Goal: Task Accomplishment & Management: Manage account settings

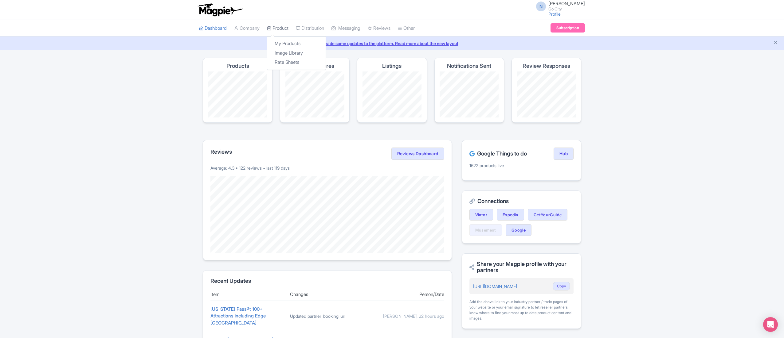
click at [277, 28] on link "Product" at bounding box center [278, 28] width 22 height 17
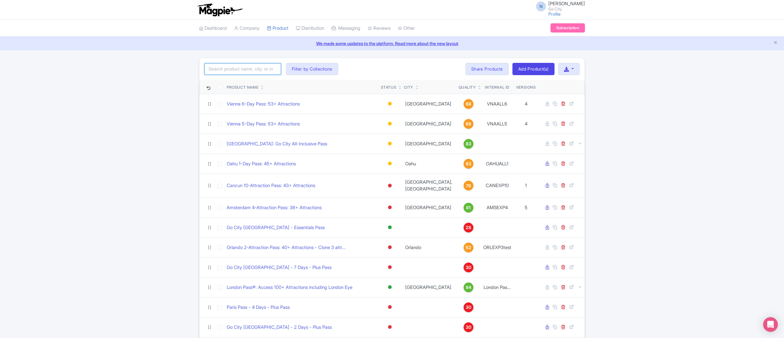
click at [256, 71] on input "search" at bounding box center [242, 69] width 77 height 12
paste input "New York Pass – Essentials Pass"
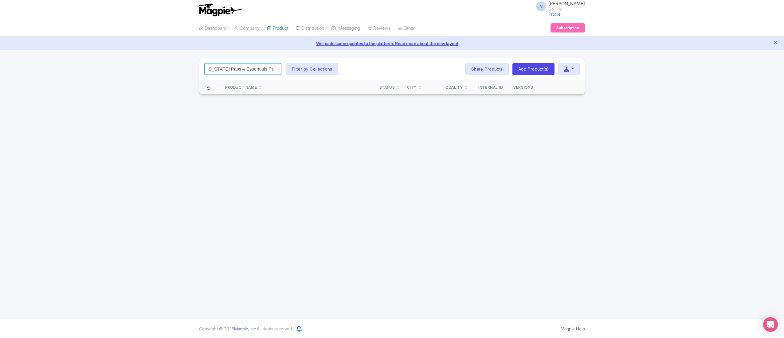
click at [239, 68] on input "New York Pass – Essentials Pass" at bounding box center [242, 69] width 77 height 12
drag, startPoint x: 260, startPoint y: 73, endPoint x: 339, endPoint y: 80, distance: 79.6
click at [339, 80] on div "New York Pass – Essentials Pass Search Filter by Collections All Inclusive Expl…" at bounding box center [392, 76] width 386 height 37
type input "New York Pass"
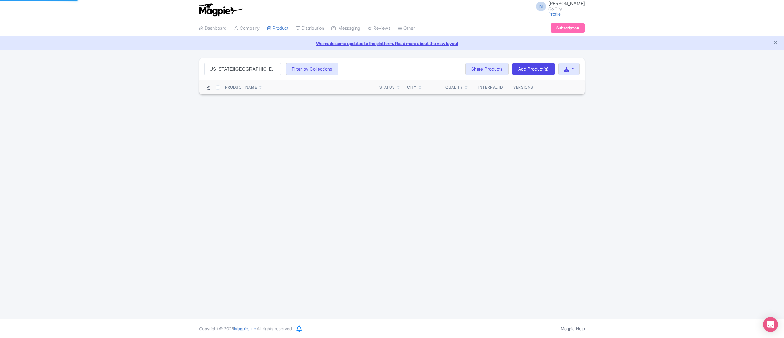
click at [114, 95] on div "New York Pass Search Filter by Collections All Inclusive Explorer Trade Product…" at bounding box center [392, 76] width 784 height 37
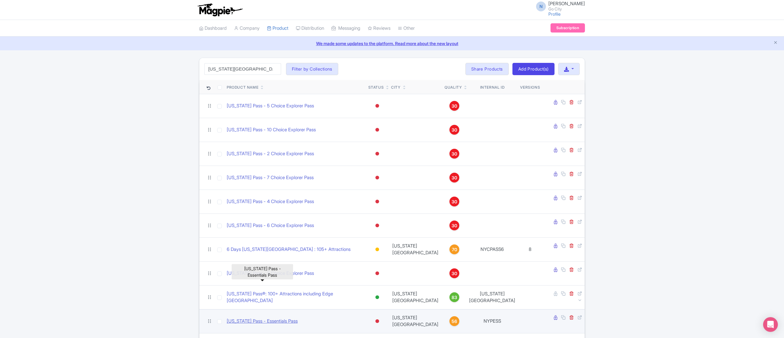
click at [267, 318] on link "New York Pass - Essentials Pass" at bounding box center [262, 321] width 71 height 7
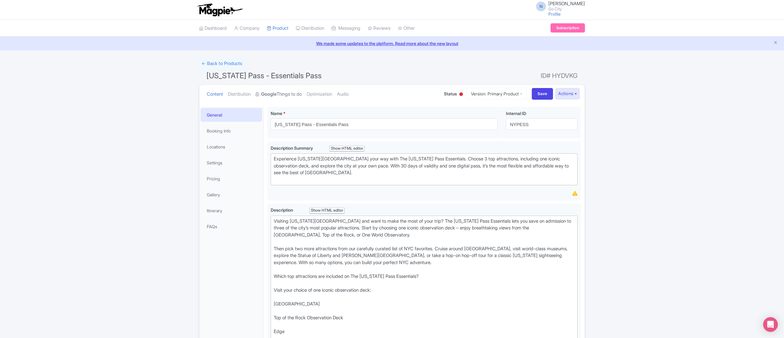
click at [274, 94] on strong "Google" at bounding box center [268, 94] width 15 height 7
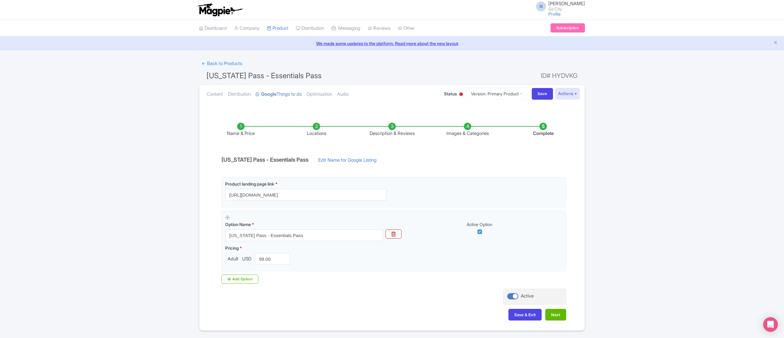
click at [484, 125] on li "Images & Categories" at bounding box center [468, 130] width 76 height 14
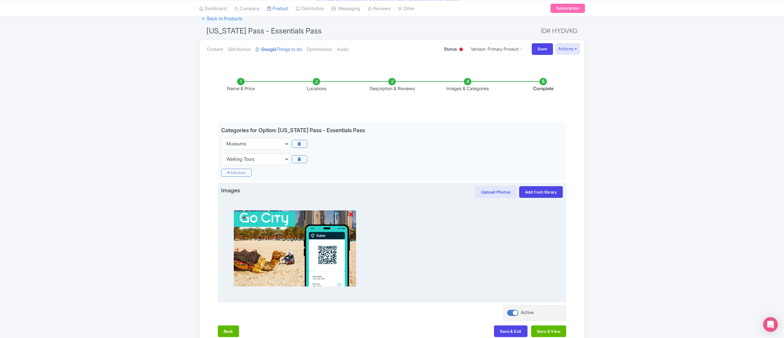
scroll to position [61, 0]
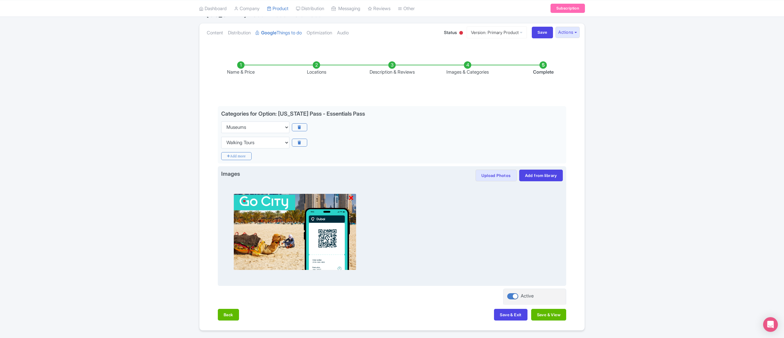
click at [352, 198] on icon at bounding box center [351, 198] width 4 height 6
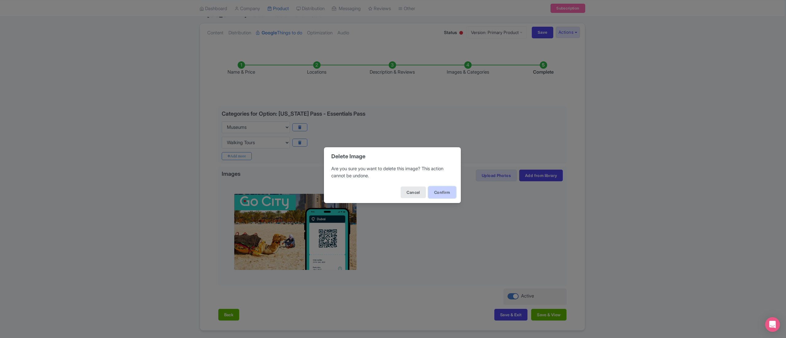
click at [442, 189] on button "Confirm" at bounding box center [442, 193] width 28 height 12
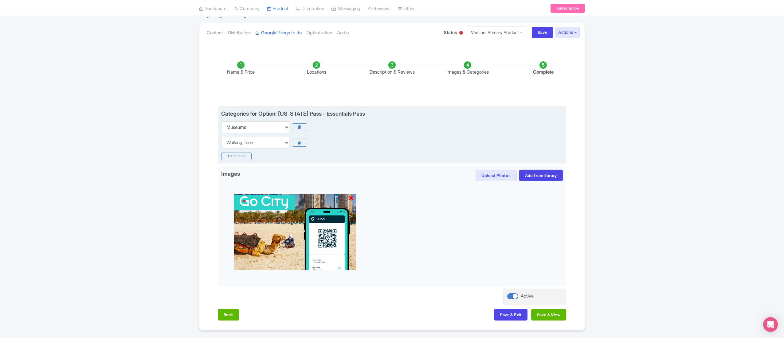
scroll to position [0, 0]
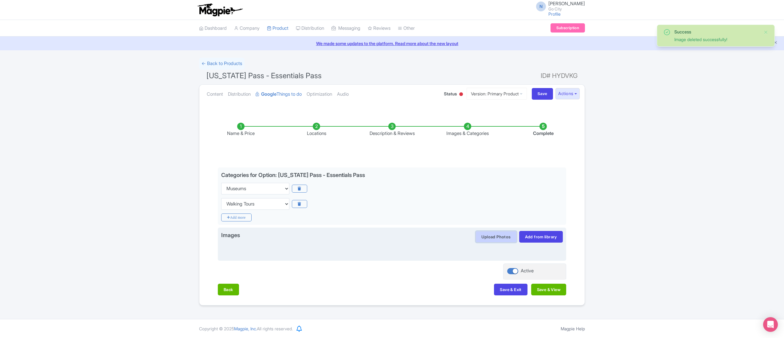
click at [503, 234] on button "Upload Photos" at bounding box center [495, 237] width 41 height 12
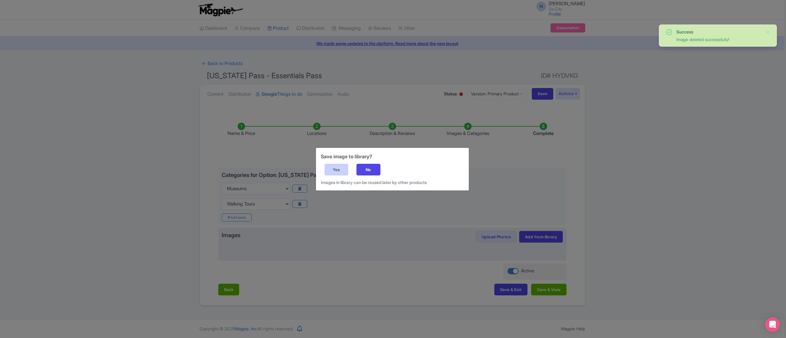
click at [344, 164] on div "Yes" at bounding box center [337, 170] width 24 height 12
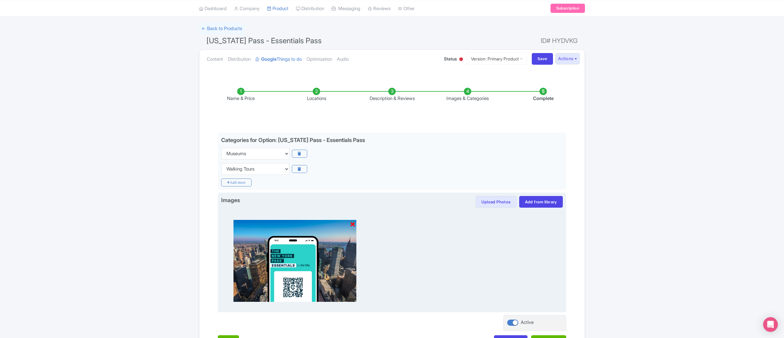
scroll to position [61, 0]
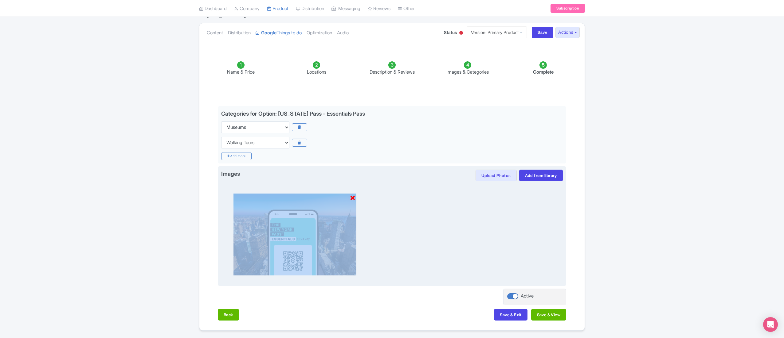
click at [482, 285] on div "Name & Price Locations Description & Reviews Images & Categories Complete Edit …" at bounding box center [392, 188] width 378 height 278
click at [482, 284] on div "Images Upload Photos Save image to library? Yes No Images in library can be reu…" at bounding box center [392, 226] width 348 height 120
click at [493, 231] on div at bounding box center [392, 232] width 342 height 101
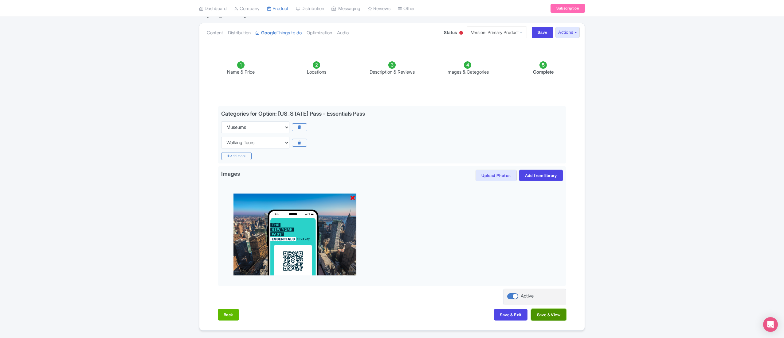
click at [533, 321] on button "Save & View" at bounding box center [548, 315] width 35 height 12
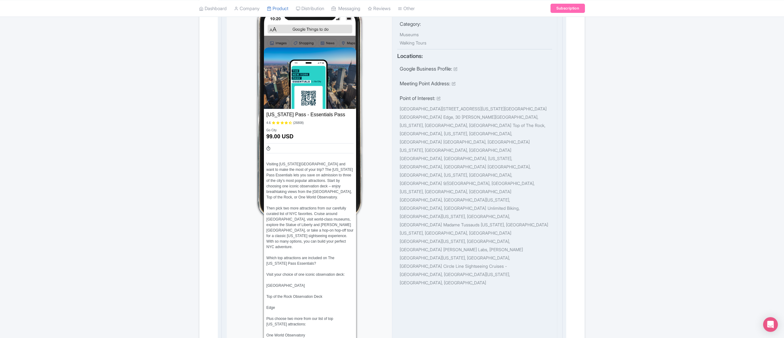
scroll to position [184, 0]
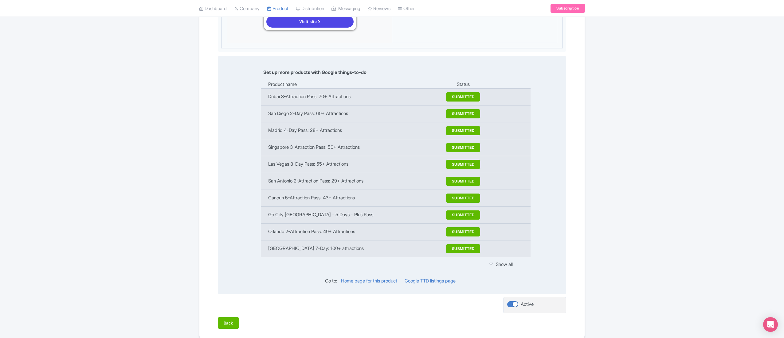
drag, startPoint x: 535, startPoint y: 214, endPoint x: 529, endPoint y: 229, distance: 16.4
click at [535, 215] on div "Set up more products with Google things-to-do Product name Status Dubai 3-Attra…" at bounding box center [392, 175] width 348 height 239
click at [532, 221] on div "Set up more products with Google things-to-do Product name Status Dubai 3-Attra…" at bounding box center [392, 175] width 348 height 239
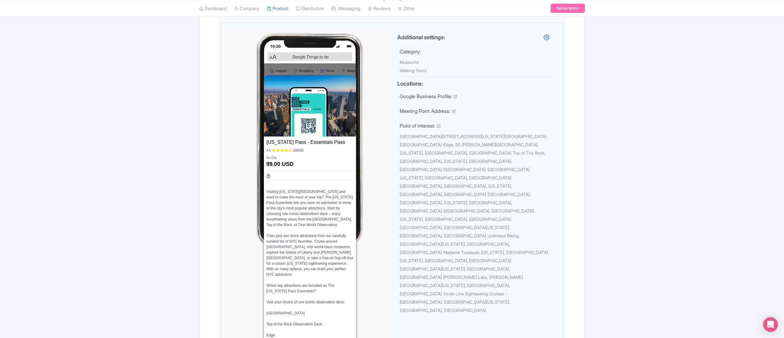
scroll to position [0, 0]
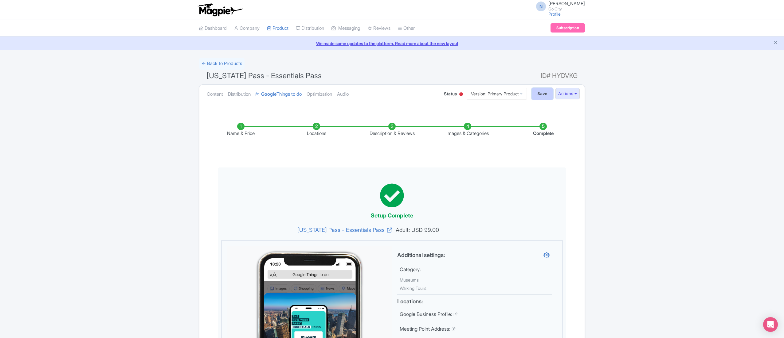
click at [541, 94] on input "Save" at bounding box center [543, 94] width 22 height 12
type input "Saving..."
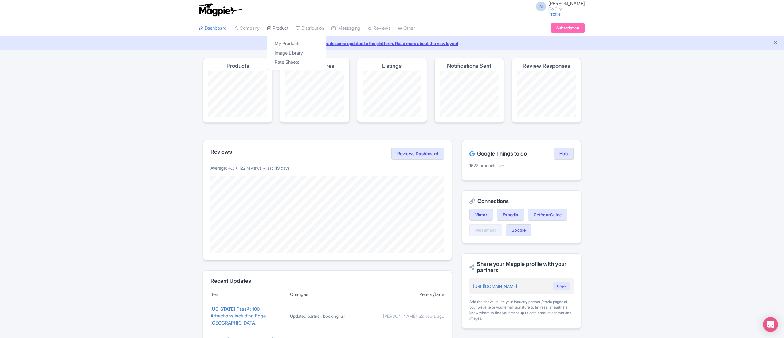
click at [283, 25] on link "Product" at bounding box center [278, 28] width 22 height 17
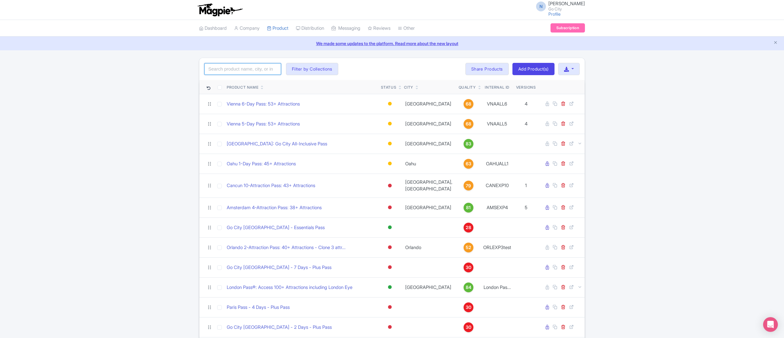
click at [261, 69] on input "search" at bounding box center [242, 69] width 77 height 12
click at [253, 72] on input "search" at bounding box center [242, 69] width 77 height 12
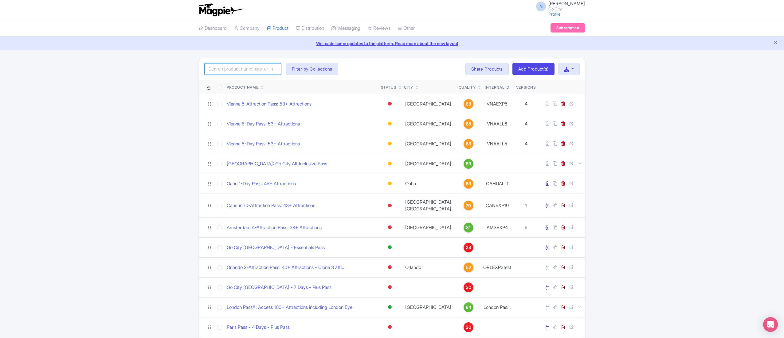
paste input "NYC Essentials"
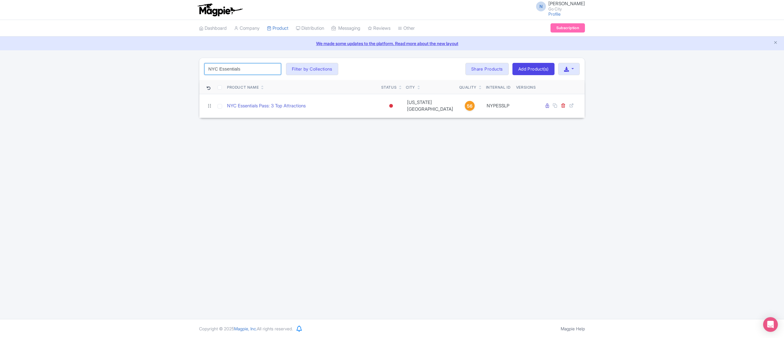
type input "NYC Essentials"
click at [122, 86] on div "NYC Essentials Search Filter by Collections All Inclusive Explorer Trade Produc…" at bounding box center [392, 88] width 784 height 61
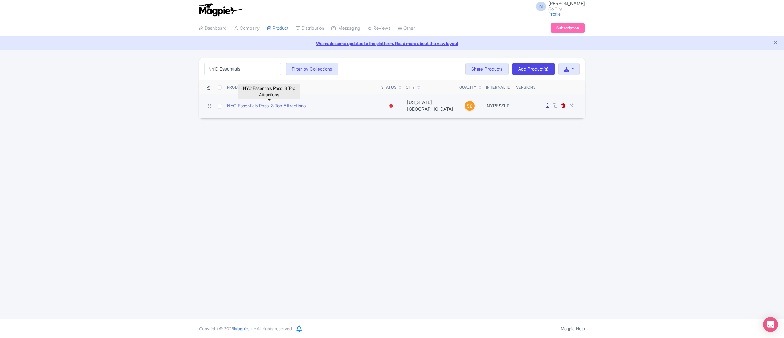
click at [251, 106] on link "NYC Essentials Pass: 3 Top Attractions" at bounding box center [266, 106] width 79 height 7
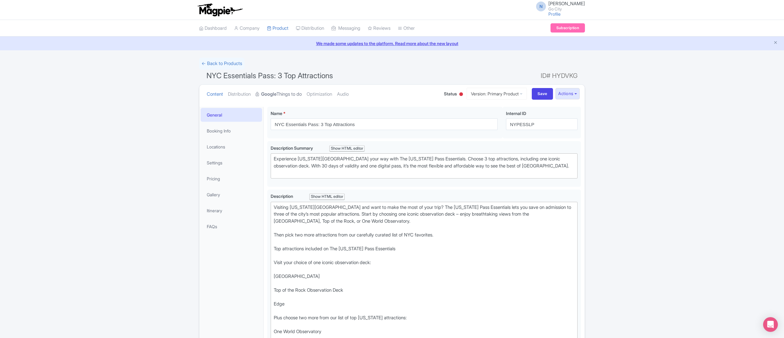
click at [298, 93] on link "Google Things to do" at bounding box center [279, 94] width 46 height 19
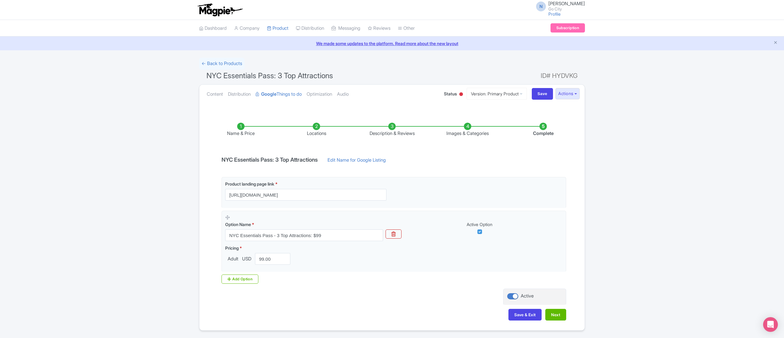
click at [472, 125] on li "Images & Categories" at bounding box center [468, 130] width 76 height 14
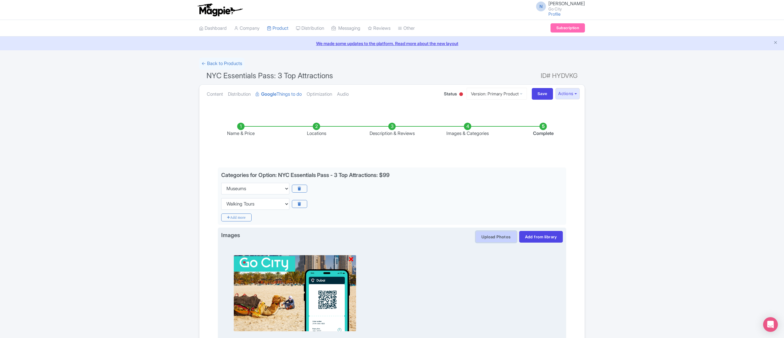
click at [505, 240] on button "Upload Photos" at bounding box center [495, 237] width 41 height 12
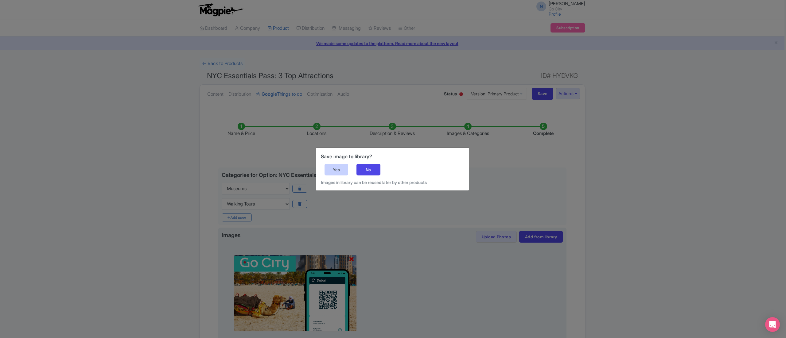
click at [343, 172] on div "Yes" at bounding box center [337, 170] width 24 height 12
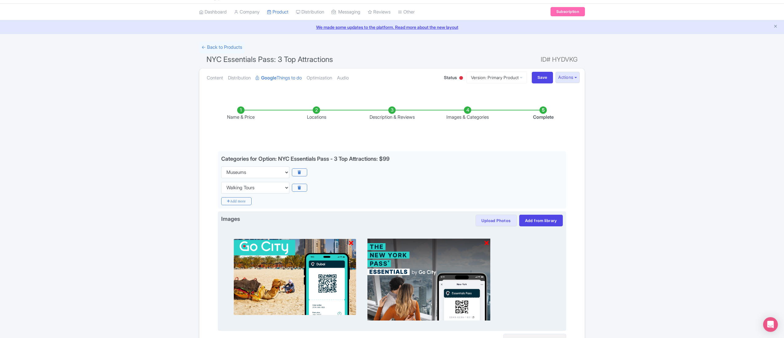
scroll to position [61, 0]
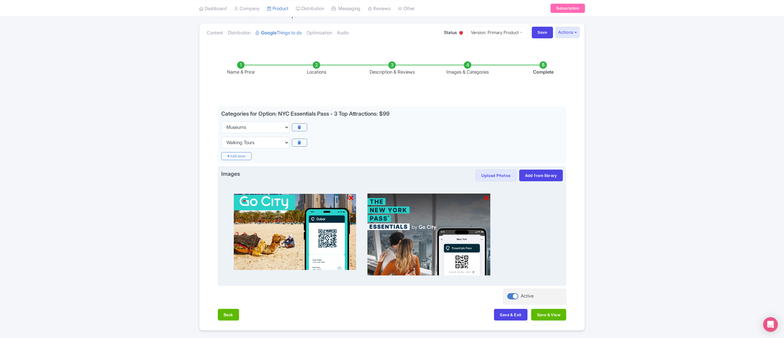
click at [331, 229] on img at bounding box center [294, 232] width 123 height 77
click at [354, 195] on img at bounding box center [294, 232] width 123 height 77
click at [349, 200] on icon at bounding box center [351, 198] width 4 height 6
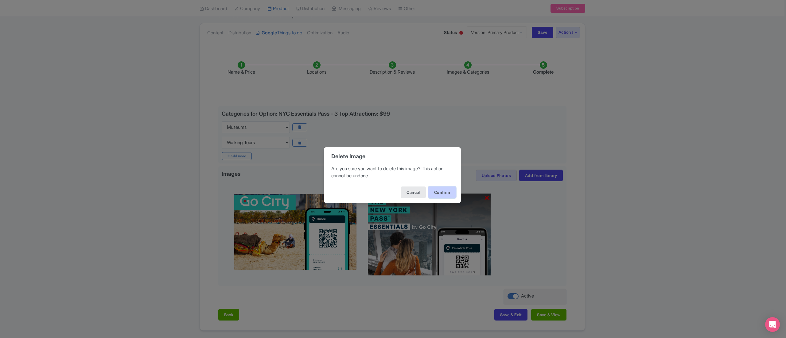
click at [454, 190] on button "Confirm" at bounding box center [442, 193] width 28 height 12
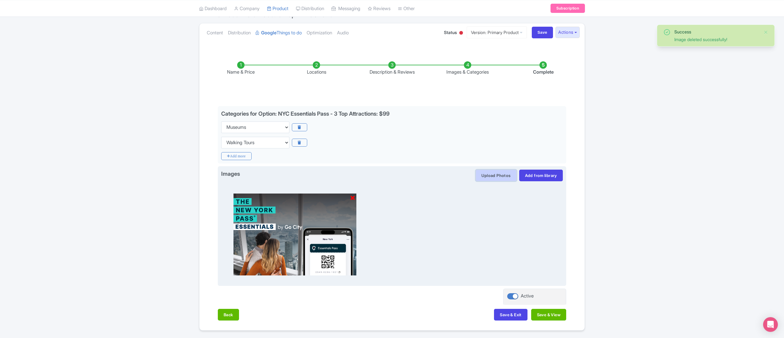
click at [511, 176] on button "Upload Photos" at bounding box center [495, 176] width 41 height 12
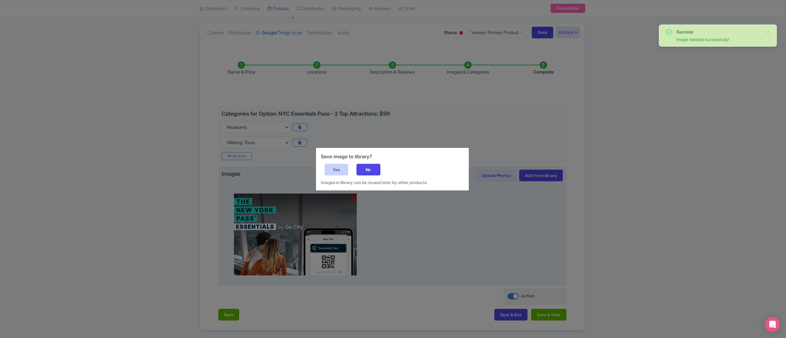
click at [342, 172] on div "Yes" at bounding box center [337, 170] width 24 height 12
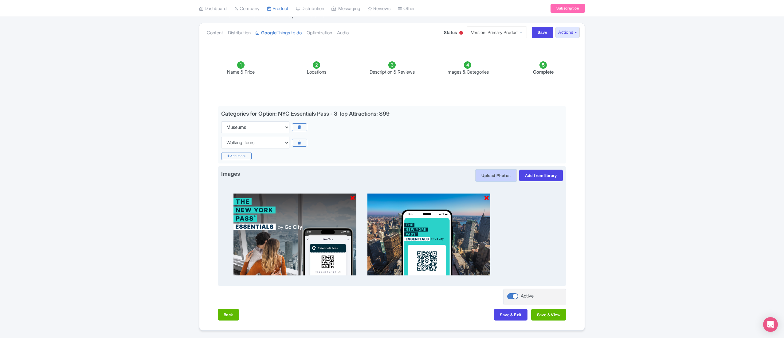
click at [504, 175] on button "Upload Photos" at bounding box center [495, 176] width 41 height 12
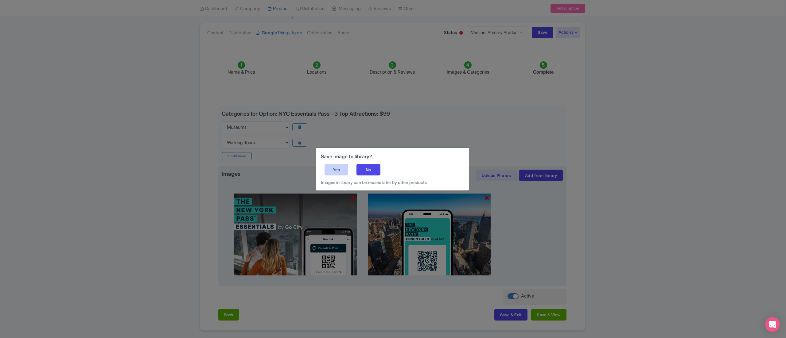
click at [337, 168] on div "Yes" at bounding box center [337, 170] width 24 height 12
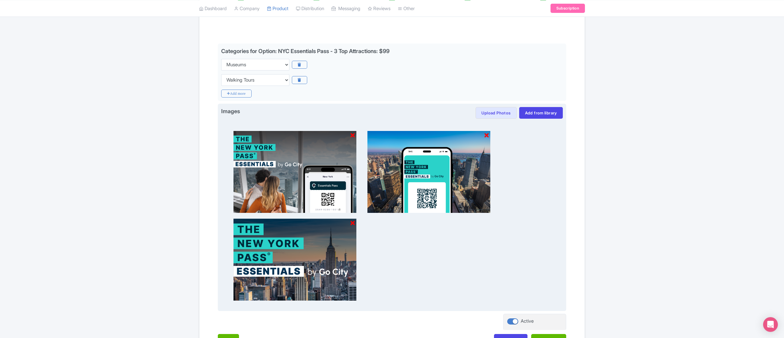
scroll to position [170, 0]
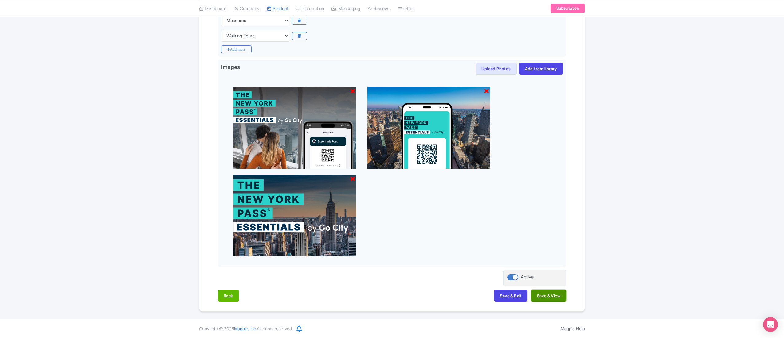
click at [543, 295] on button "Save & View" at bounding box center [548, 296] width 35 height 12
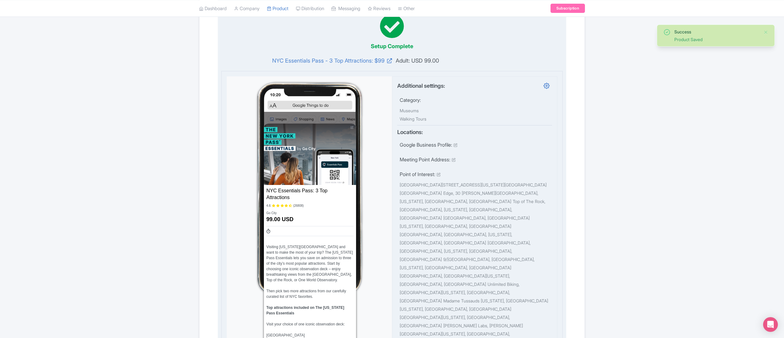
click at [346, 157] on img at bounding box center [310, 154] width 92 height 61
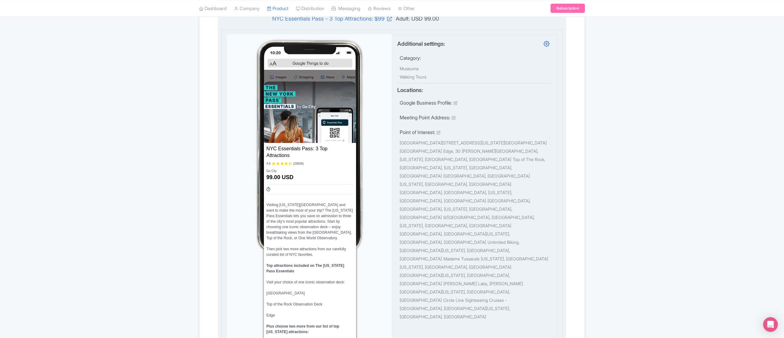
scroll to position [231, 0]
